Goal: Transaction & Acquisition: Purchase product/service

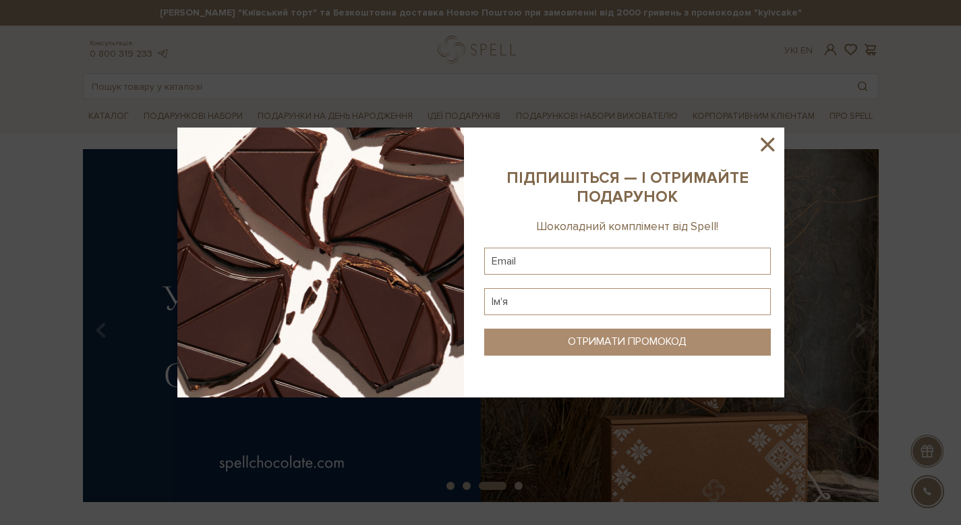
click at [776, 140] on icon at bounding box center [767, 144] width 23 height 23
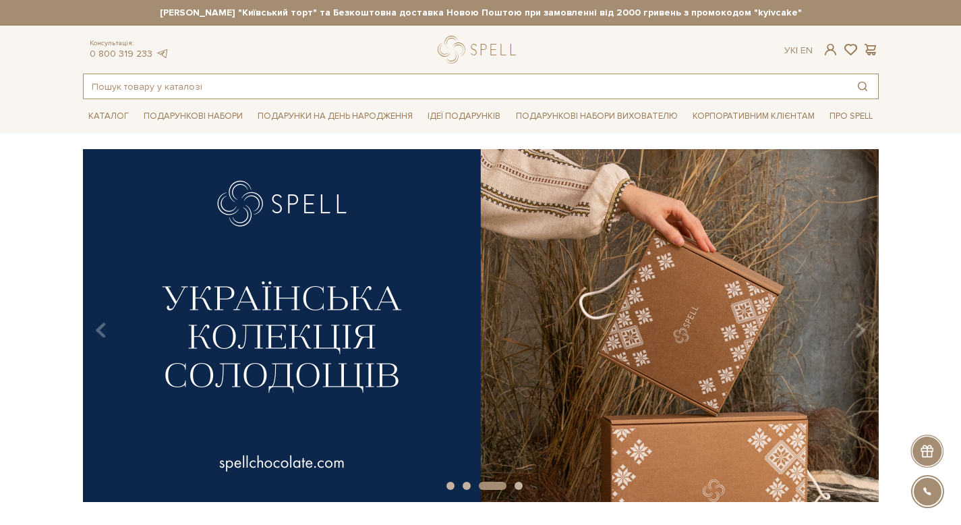
click at [553, 83] on input "text" at bounding box center [465, 86] width 763 height 24
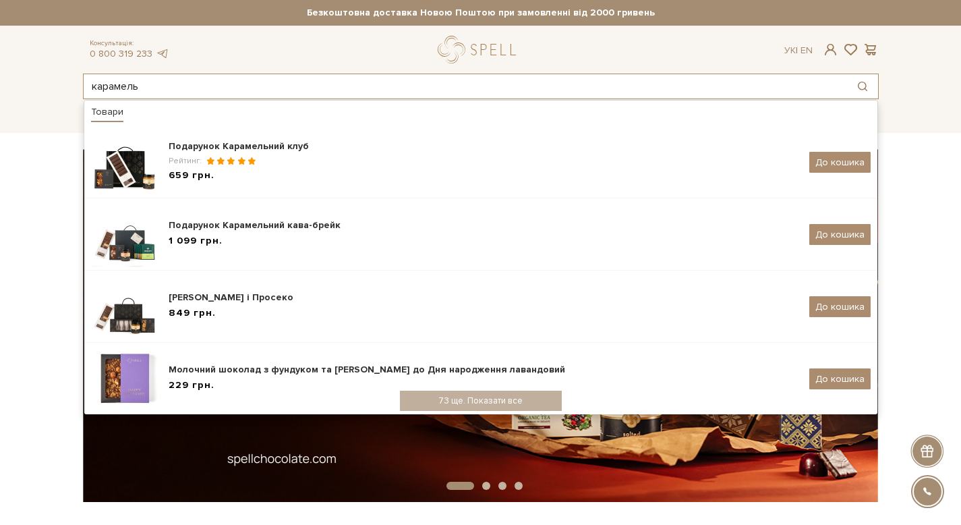
type input "карамель"
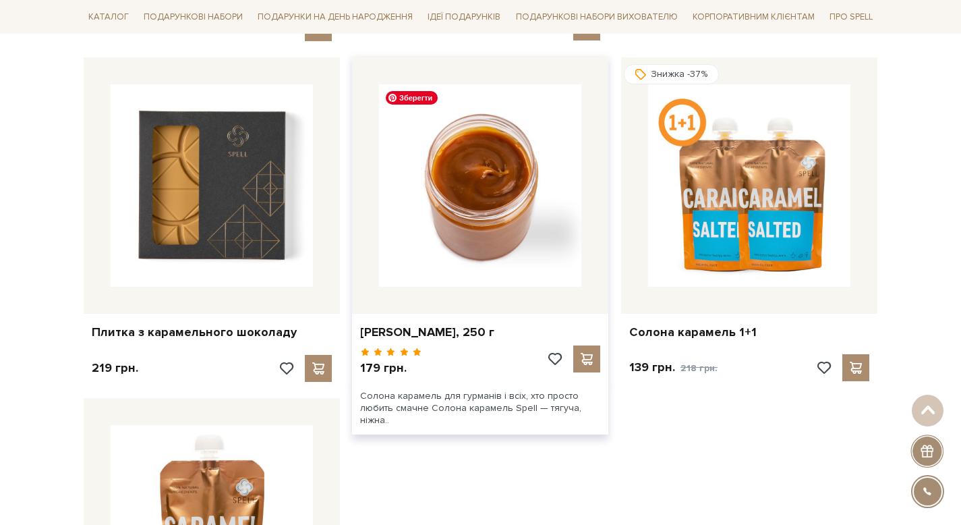
scroll to position [1657, 0]
click at [438, 244] on img at bounding box center [480, 186] width 202 height 202
